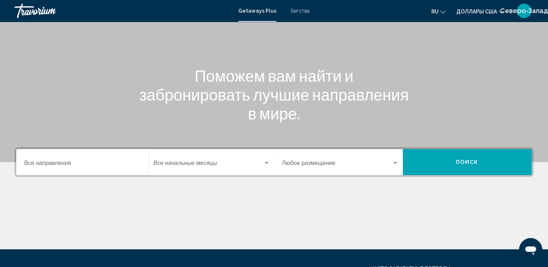
scroll to position [72, 0]
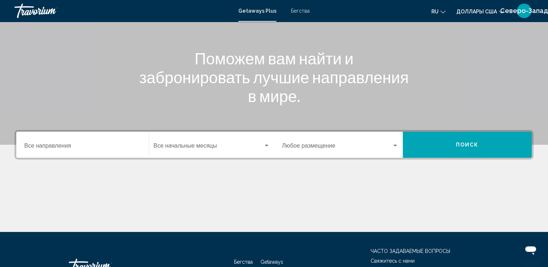
click at [115, 150] on div "Destination Все направления" at bounding box center [82, 145] width 117 height 23
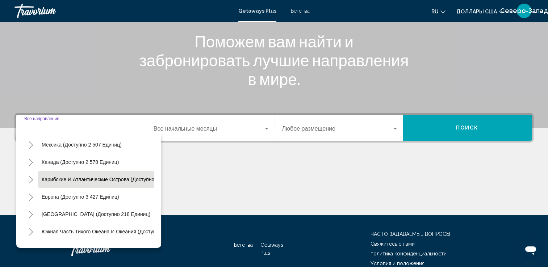
scroll to position [36, 0]
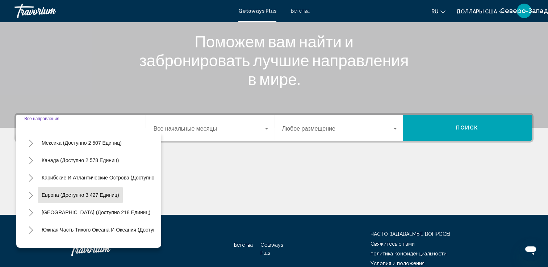
click at [77, 194] on span "Европа (доступно 3 427 единиц)" at bounding box center [80, 195] width 77 height 6
type input "**********"
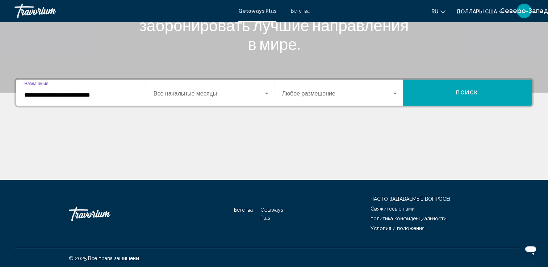
scroll to position [126, 0]
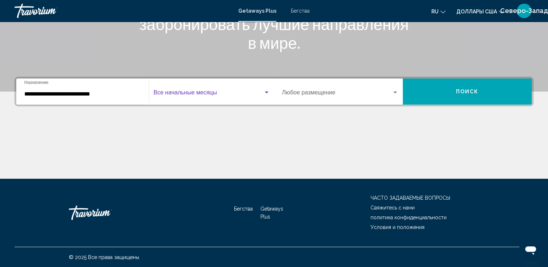
click at [199, 92] on span "Виджет поиска" at bounding box center [208, 94] width 110 height 7
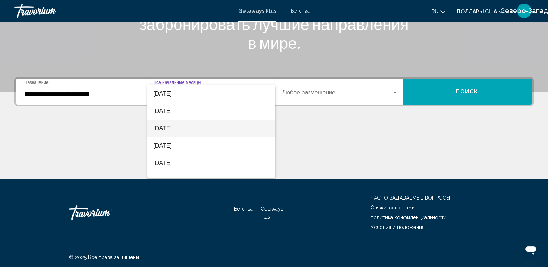
scroll to position [36, 0]
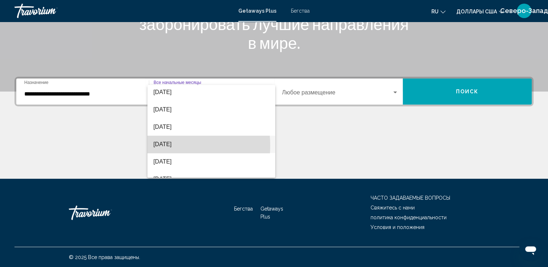
click at [167, 146] on font "[DATE]" at bounding box center [162, 144] width 18 height 6
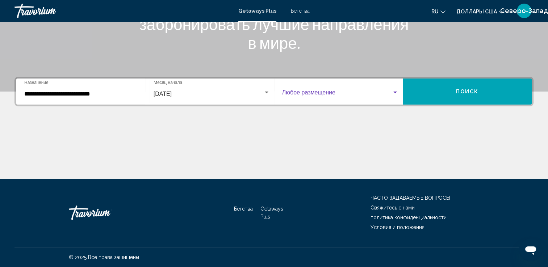
click at [392, 93] on div "Виджет поиска" at bounding box center [395, 93] width 7 height 6
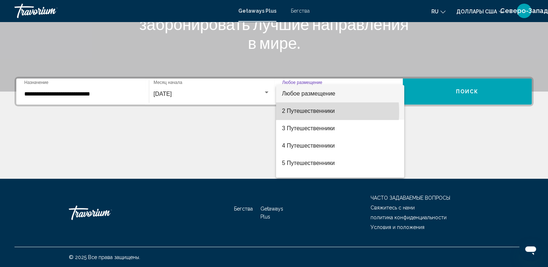
click at [291, 112] on font "2 Путешественники" at bounding box center [308, 111] width 53 height 6
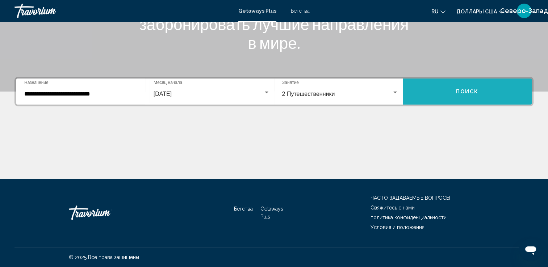
click at [458, 91] on span "Поиск" at bounding box center [467, 92] width 23 height 6
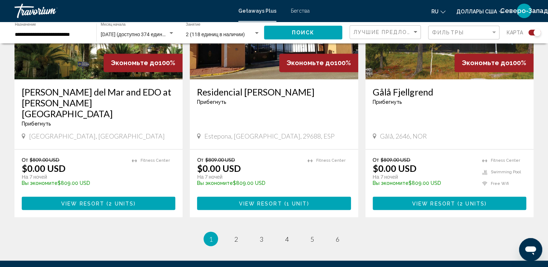
scroll to position [1158, 0]
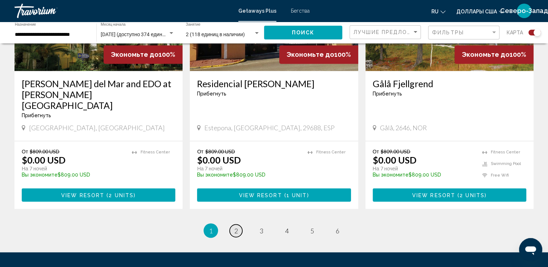
click at [236, 227] on span "2" at bounding box center [236, 231] width 4 height 8
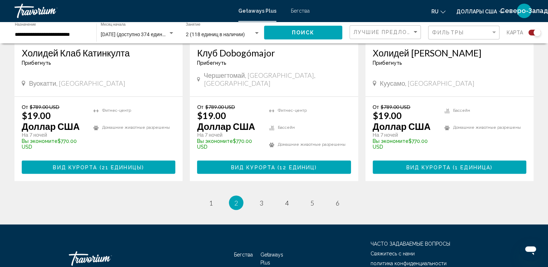
scroll to position [1179, 0]
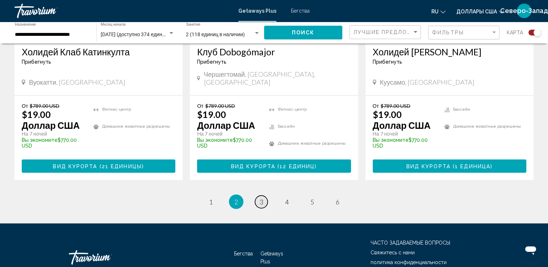
click at [266, 195] on link "страница 3" at bounding box center [261, 201] width 13 height 13
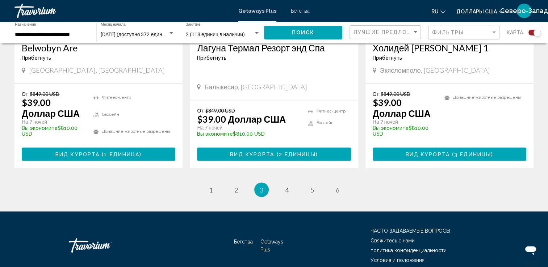
scroll to position [1179, 0]
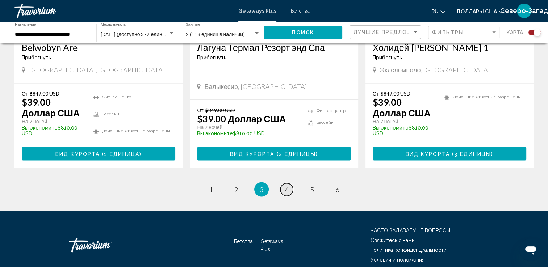
click at [285, 185] on span "4" at bounding box center [287, 189] width 4 height 8
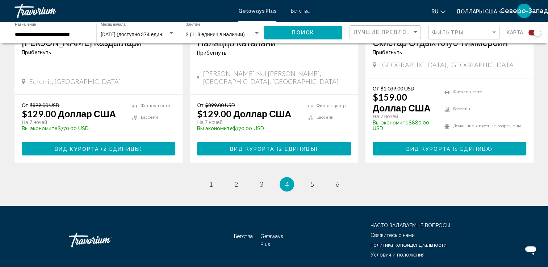
scroll to position [1179, 0]
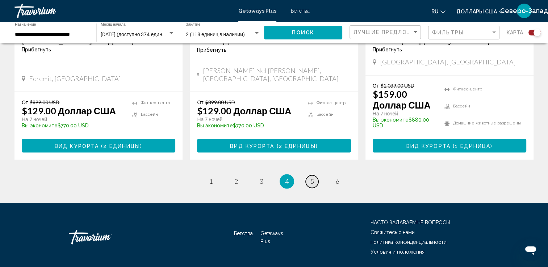
click at [311, 177] on span "5" at bounding box center [312, 181] width 4 height 8
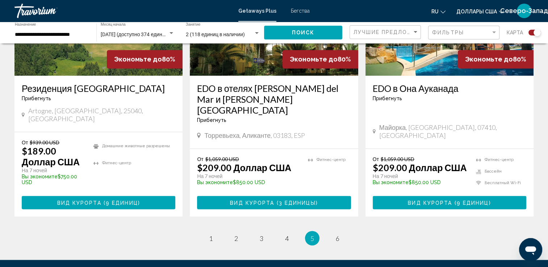
scroll to position [1195, 0]
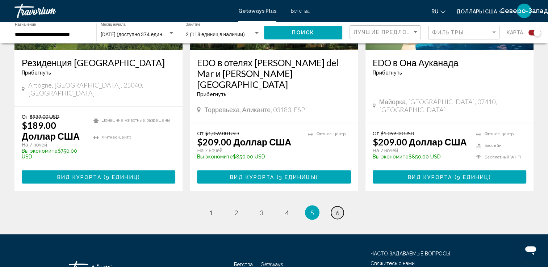
click at [337, 209] on span "6" at bounding box center [338, 213] width 4 height 8
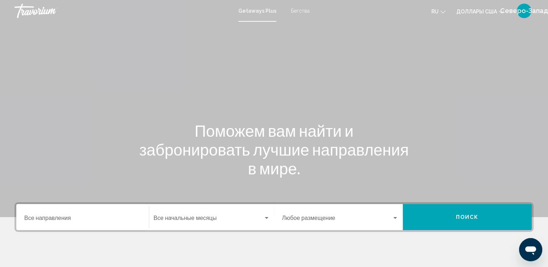
click at [300, 9] on span "Бегства" at bounding box center [300, 11] width 19 height 6
click at [325, 144] on h1 "Поможем вам найти и забронировать лучшие направления в мире." at bounding box center [273, 149] width 271 height 56
